Goal: Task Accomplishment & Management: Use online tool/utility

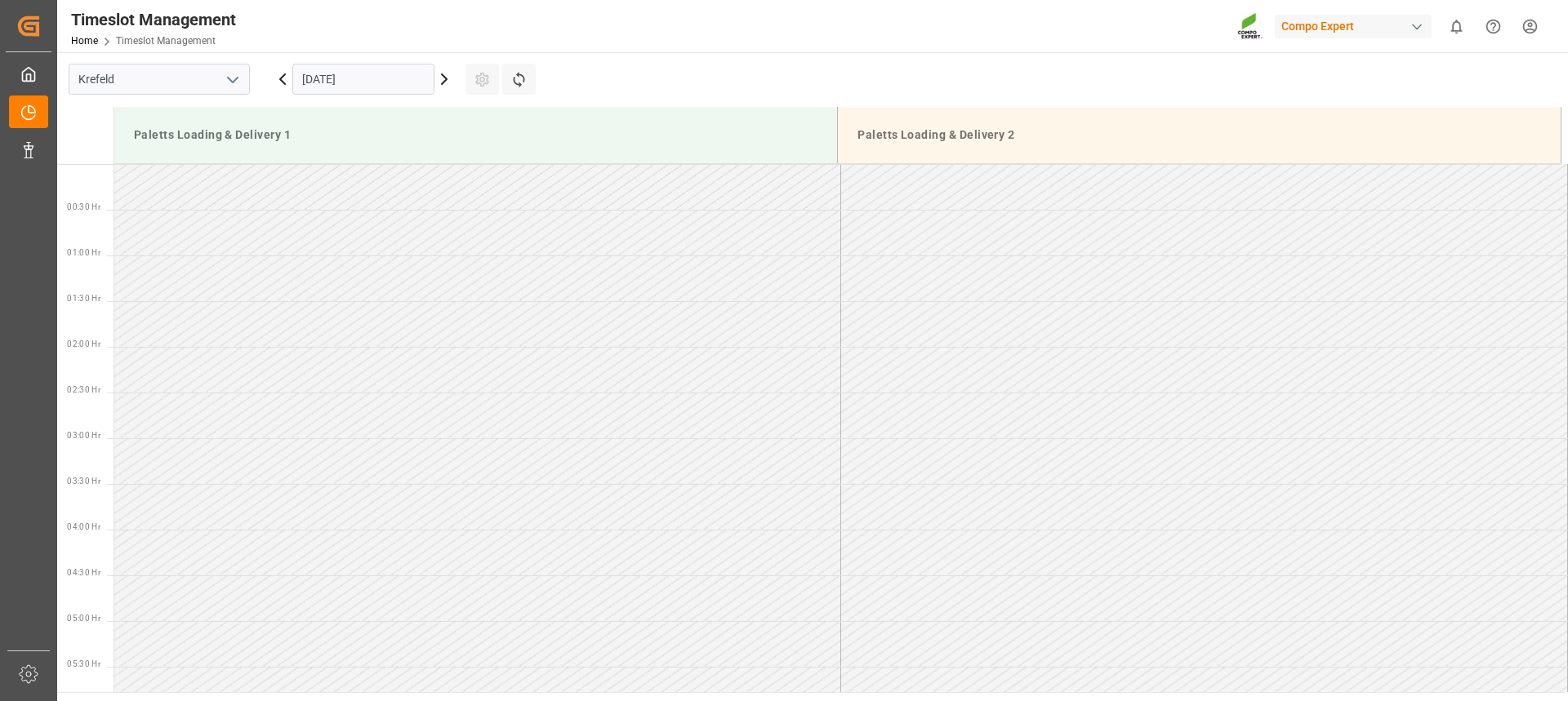
scroll to position [995, 0]
